Goal: Obtain resource: Download file/media

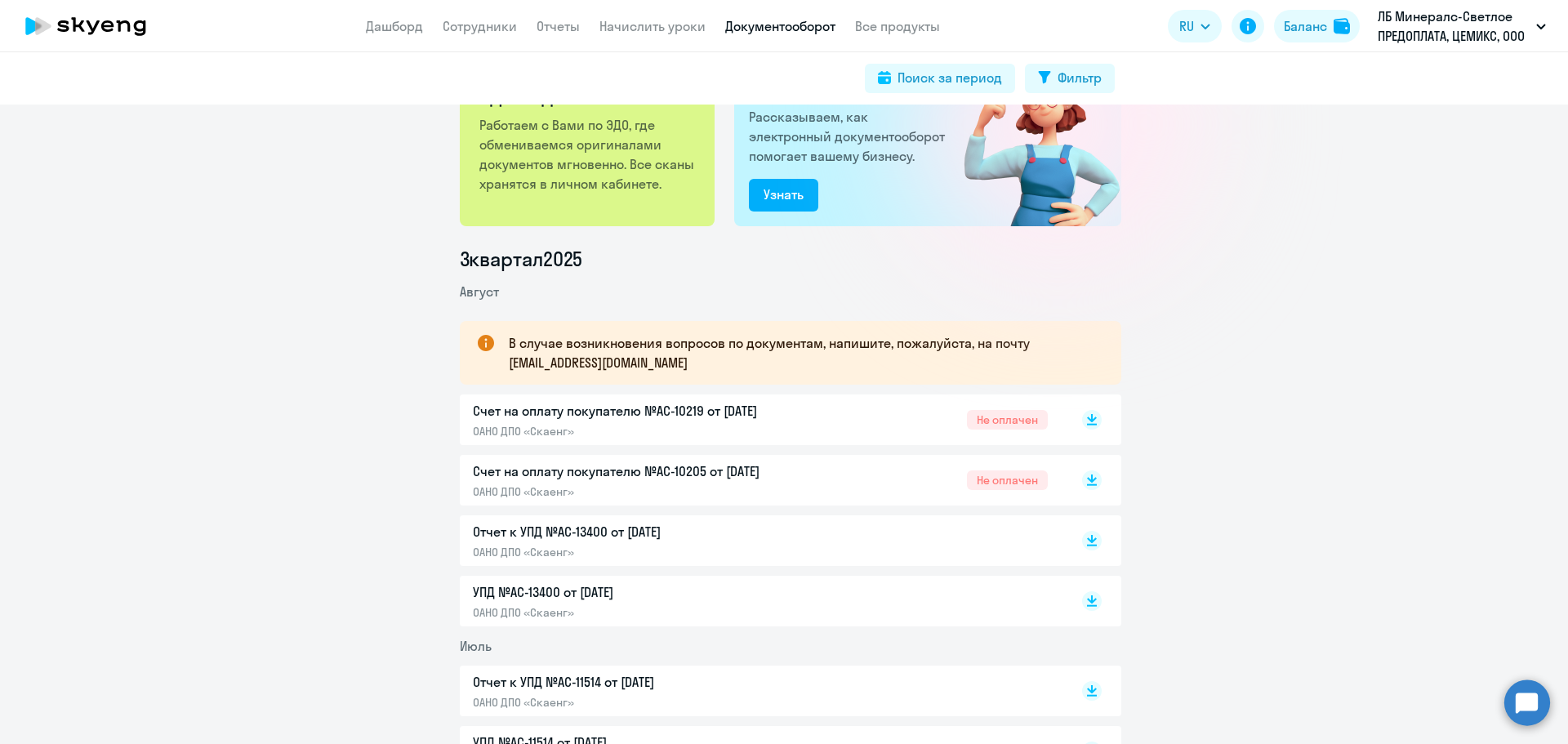
scroll to position [164, 0]
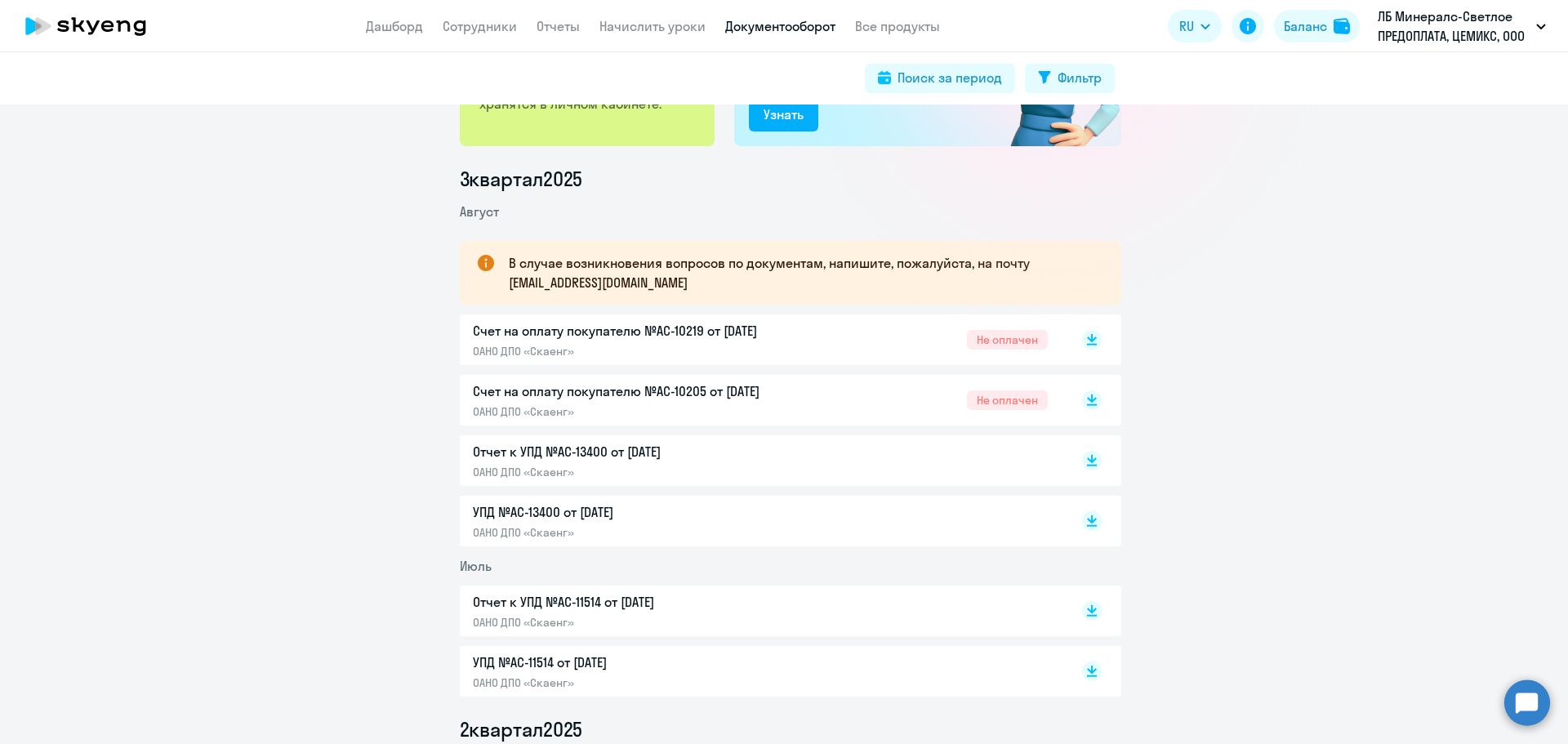
click at [542, 516] on p "УПД №AC-13400 от [DATE]" at bounding box center [644, 512] width 343 height 19
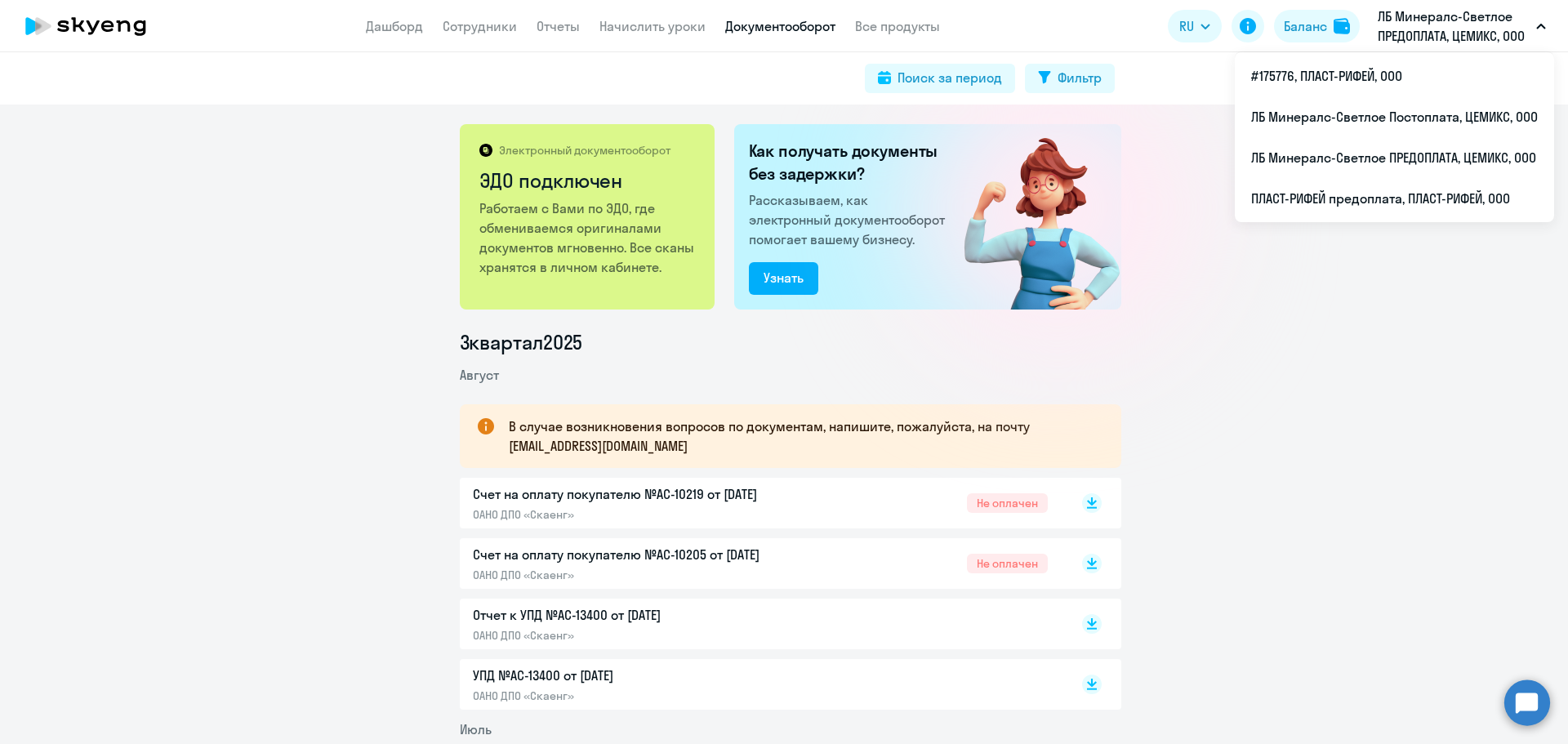
click at [1415, 25] on p "ЛБ Минералс-Светлое ПРЕДОПЛАТА, ЦЕМИКС, ООО" at bounding box center [1453, 26] width 152 height 39
click at [1379, 203] on li "ПЛАСТ-РИФЕЙ предоплата, ПЛАСТ-РИФЕЙ, ООО" at bounding box center [1395, 198] width 320 height 41
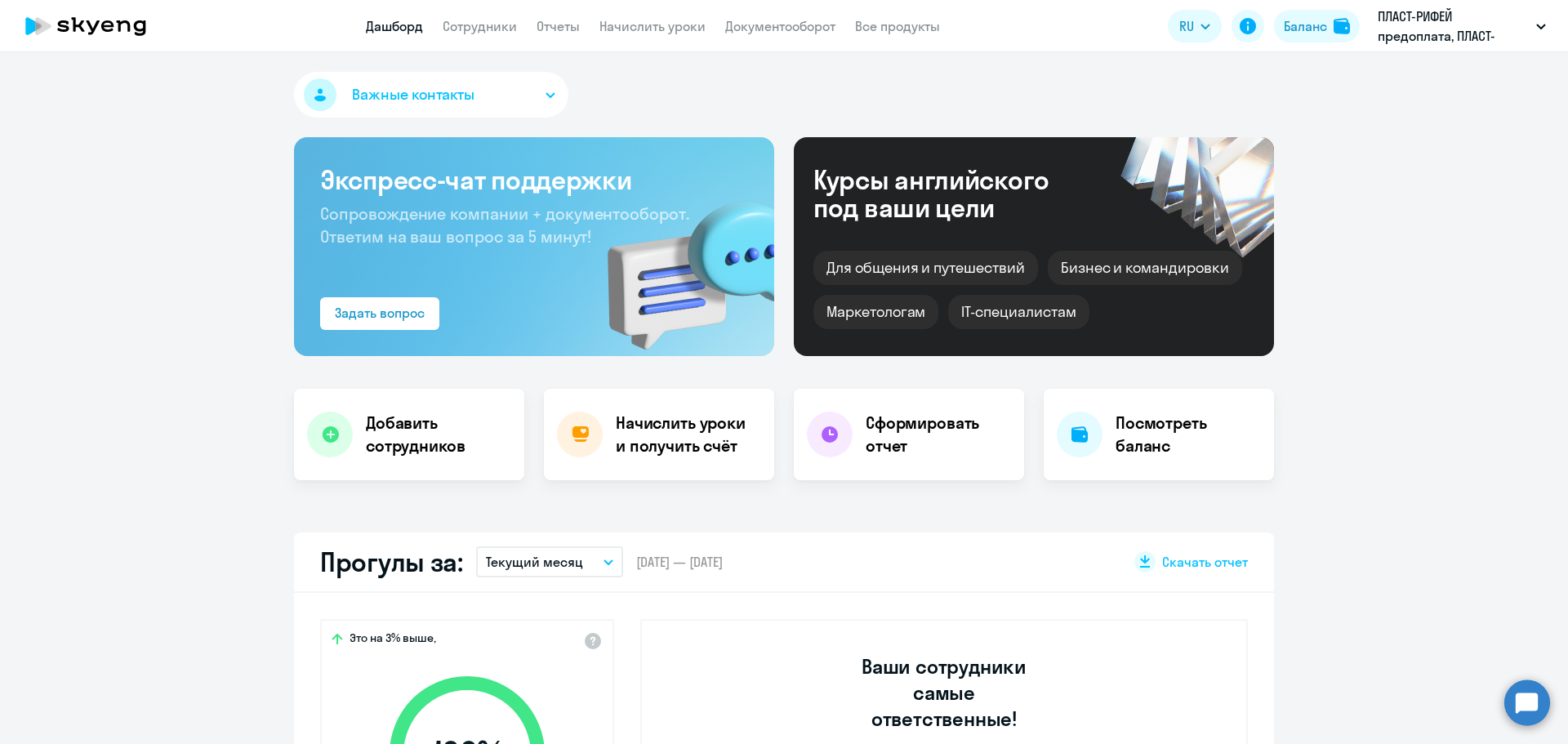
select select "30"
click at [764, 37] on app-header "Дашборд Сотрудники Отчеты Начислить уроки Документооборот Все продукты Дашборд …" at bounding box center [784, 26] width 1568 height 53
click at [764, 30] on link "Документооборот" at bounding box center [780, 26] width 110 height 16
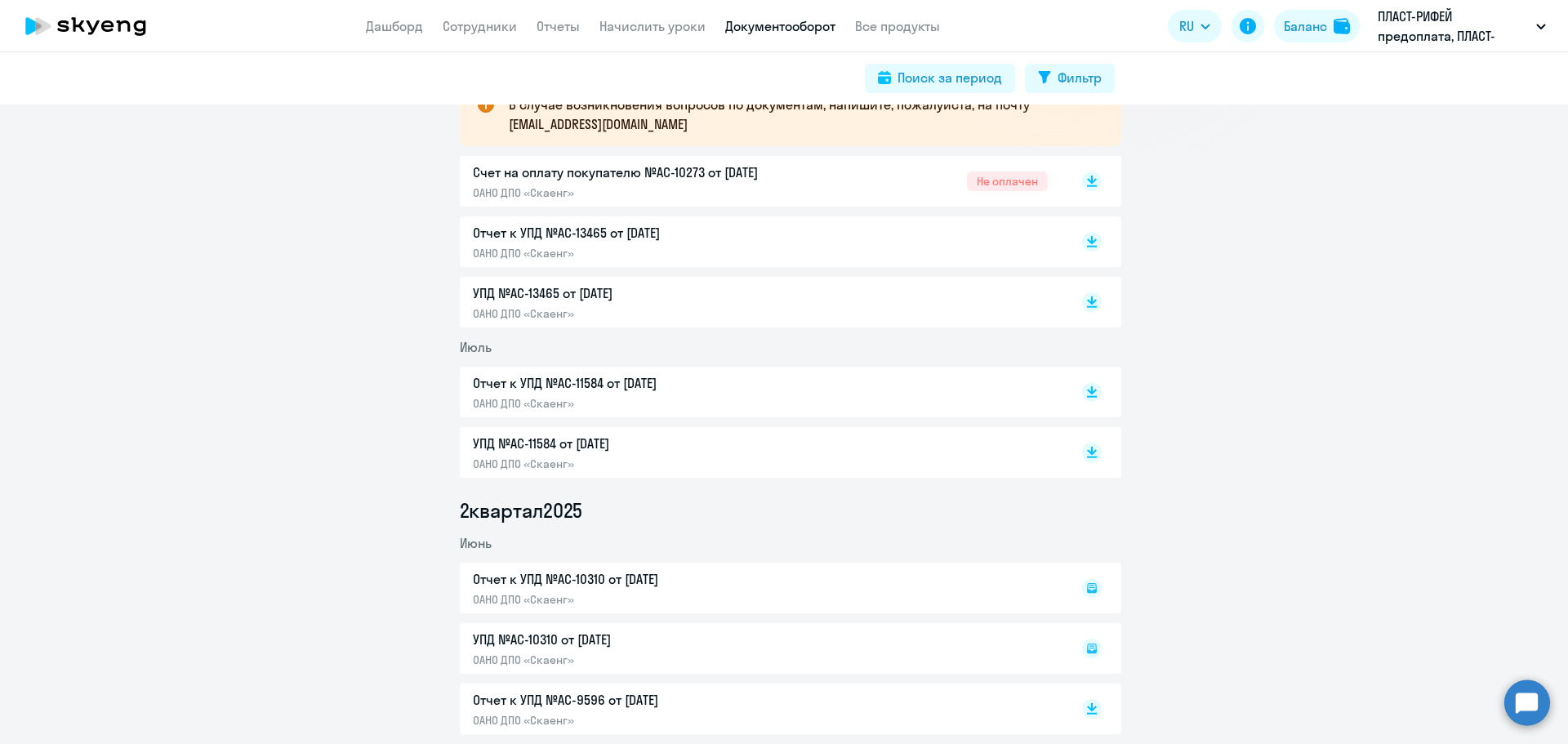
scroll to position [327, 0]
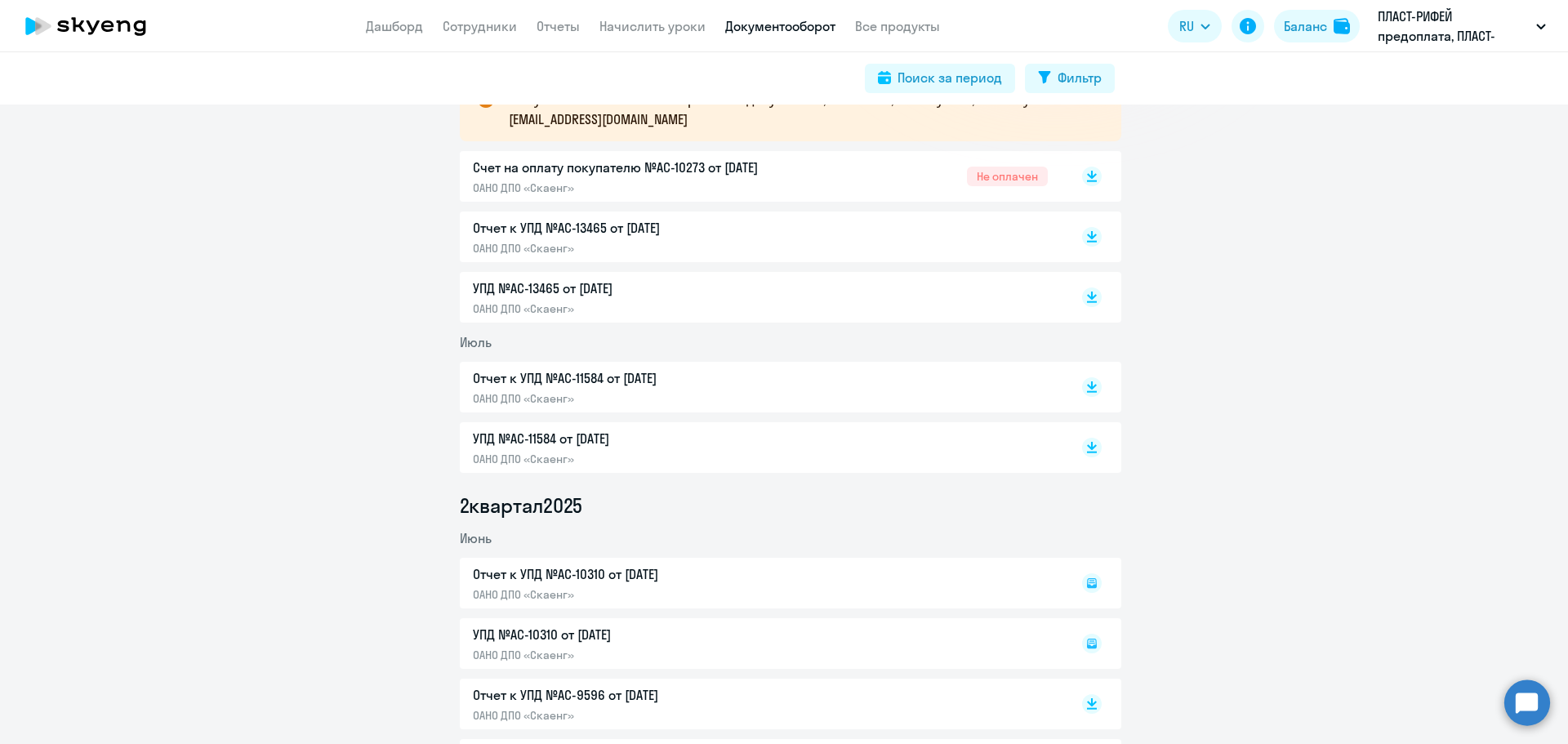
click at [501, 284] on p "УПД №AC-13465 от [DATE]" at bounding box center [644, 288] width 343 height 19
click at [657, 229] on p "Отчет к УПД №AC-13465 от [DATE]" at bounding box center [644, 228] width 343 height 19
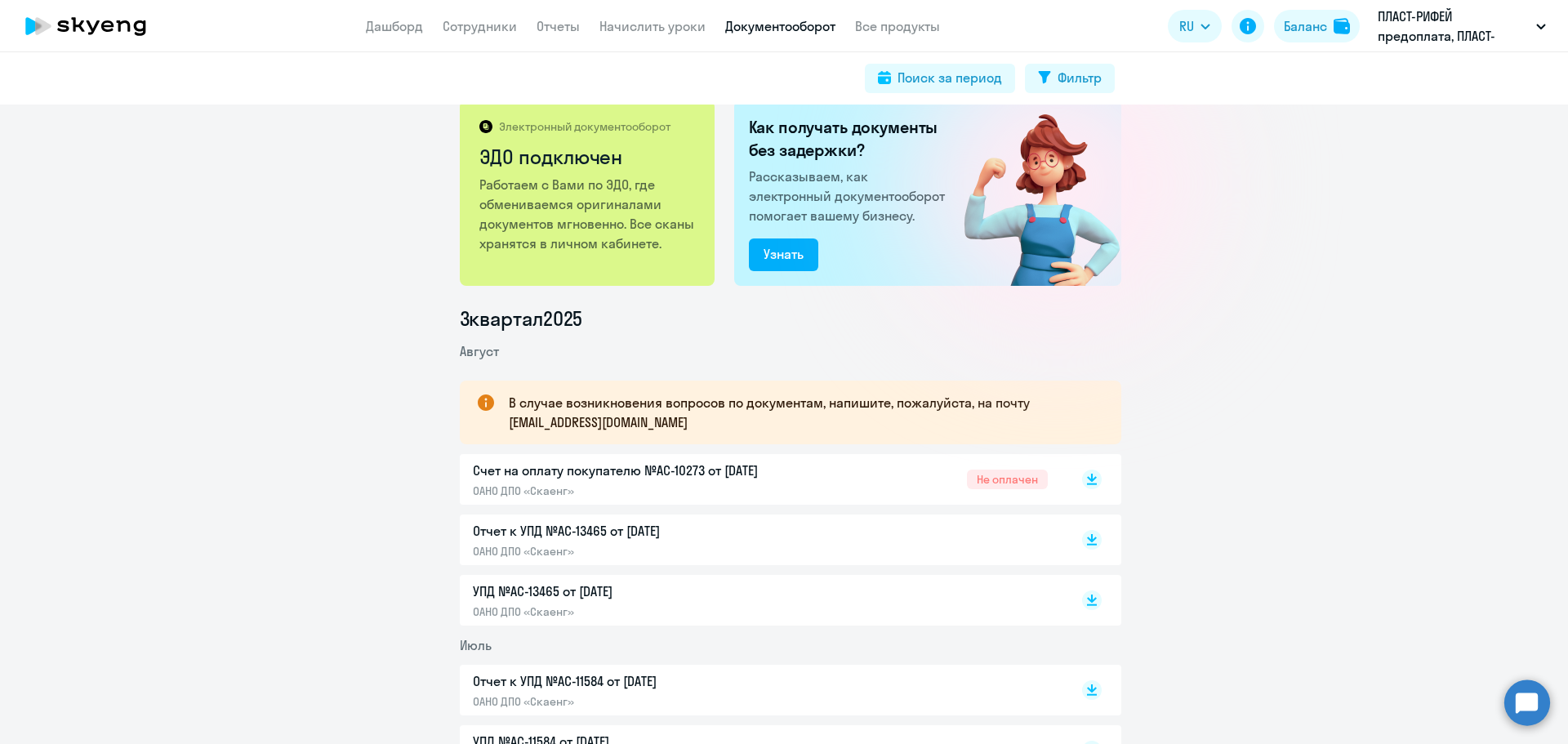
scroll to position [0, 0]
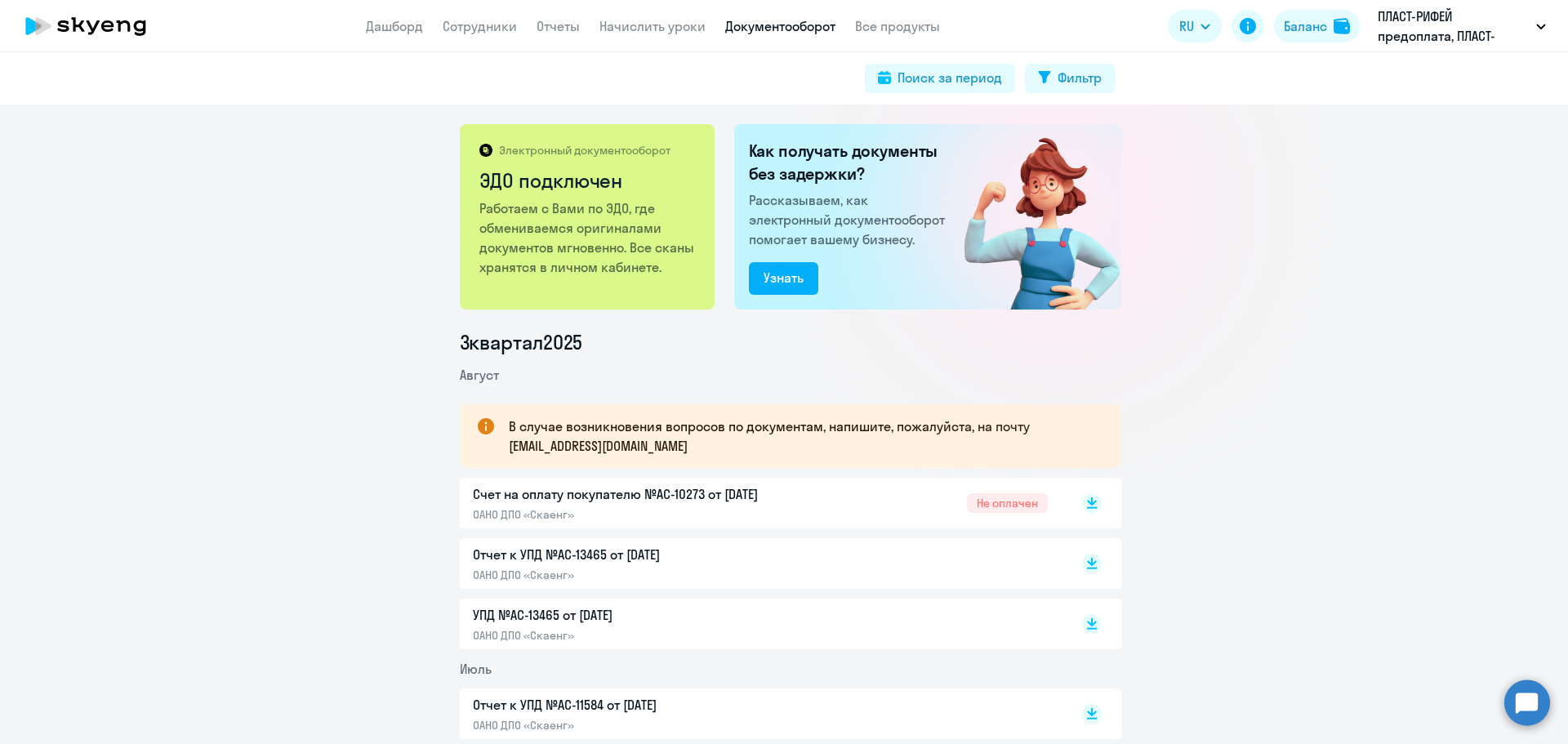
click at [542, 32] on link "Отчеты" at bounding box center [557, 26] width 43 height 16
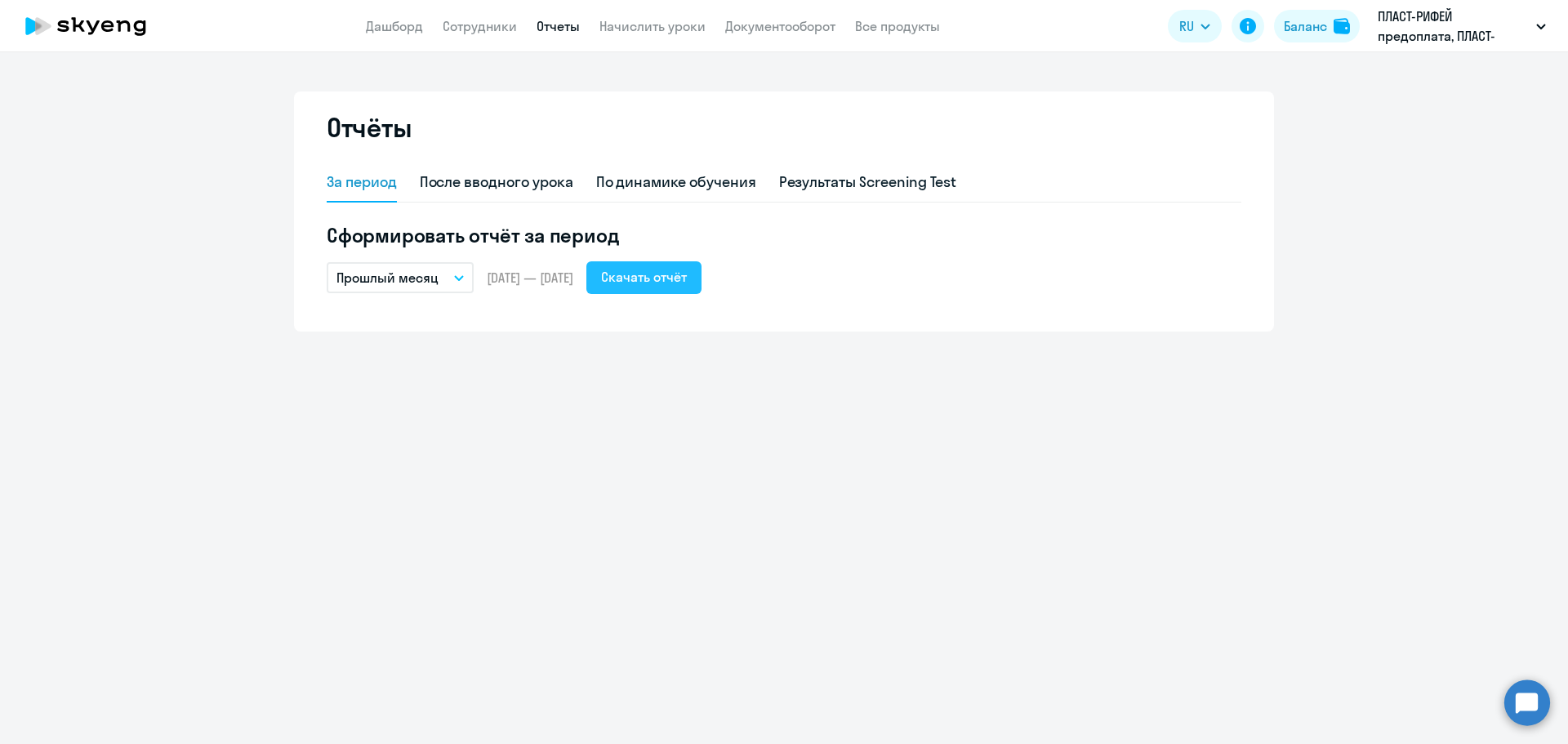
click at [656, 276] on div "Скачать отчёт" at bounding box center [644, 277] width 86 height 19
drag, startPoint x: 767, startPoint y: 21, endPoint x: 768, endPoint y: 33, distance: 12.0
click at [767, 21] on link "Документооборот" at bounding box center [780, 26] width 110 height 16
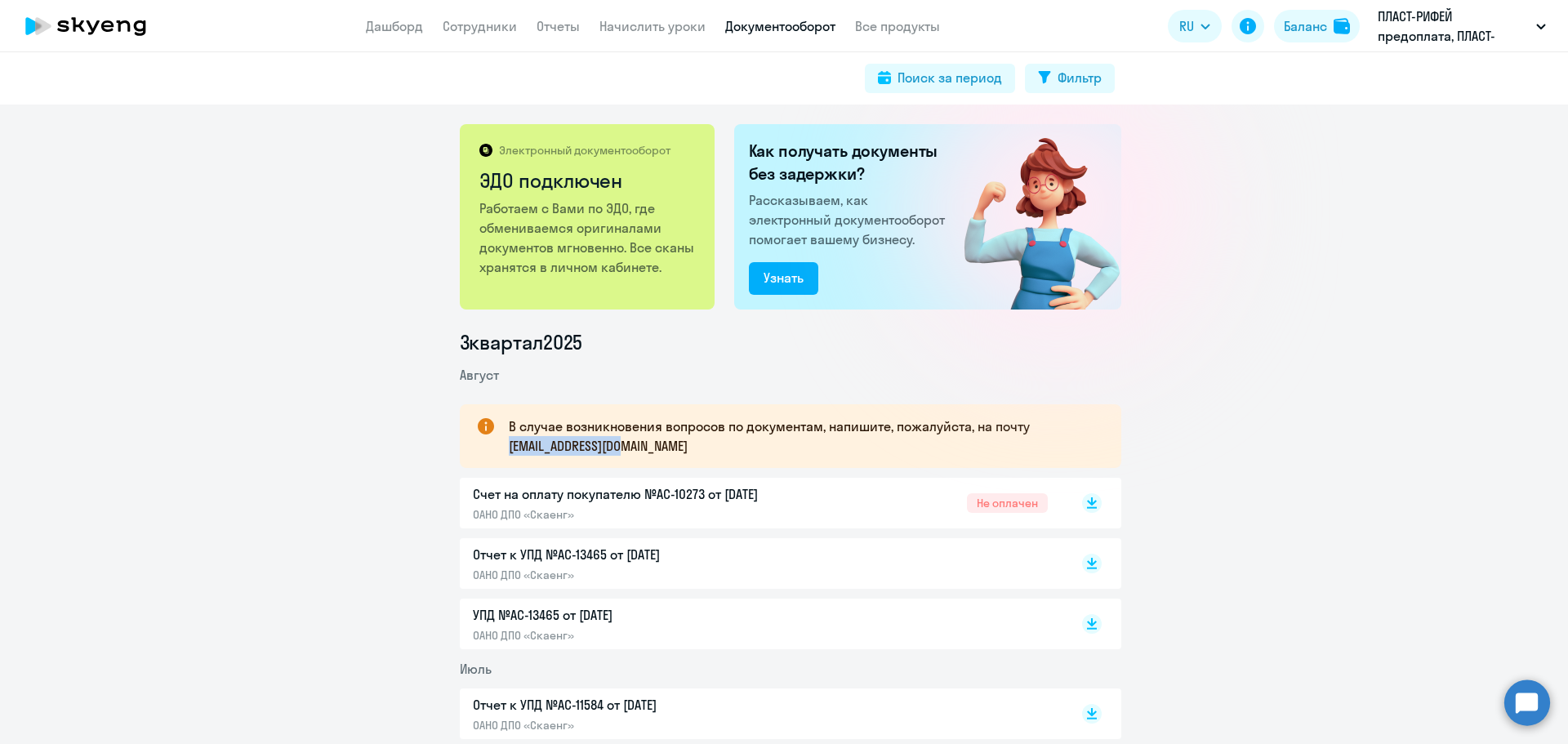
drag, startPoint x: 640, startPoint y: 449, endPoint x: 498, endPoint y: 449, distance: 142.0
click at [498, 449] on div "В случае возникновения вопросов по документам, напишите, пожалуйста, на почту […" at bounding box center [790, 436] width 661 height 64
copy p "[EMAIL_ADDRESS][DOMAIN_NAME]"
